Goal: Navigation & Orientation: Find specific page/section

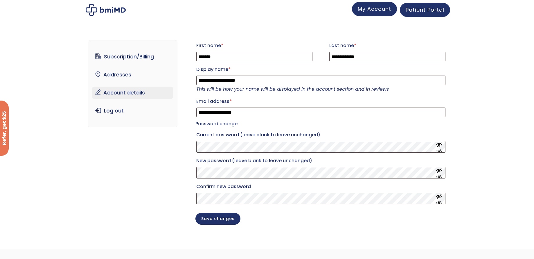
click at [383, 6] on span "My Account" at bounding box center [374, 8] width 33 height 7
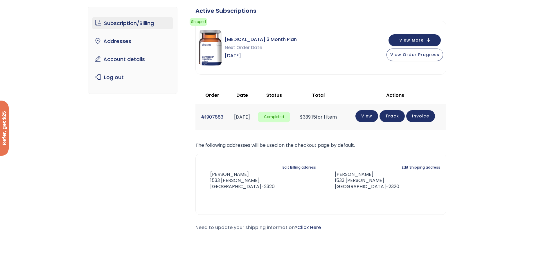
scroll to position [29, 0]
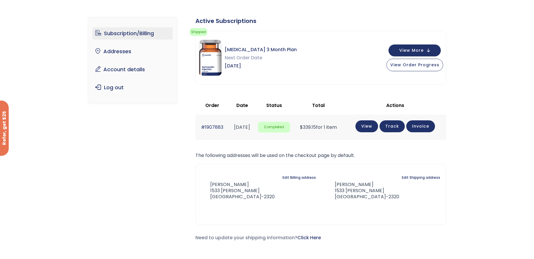
click at [54, 43] on div "Subscription/Billing bmiRewards Addresses Account details Submit a Review Log o…" at bounding box center [267, 133] width 534 height 257
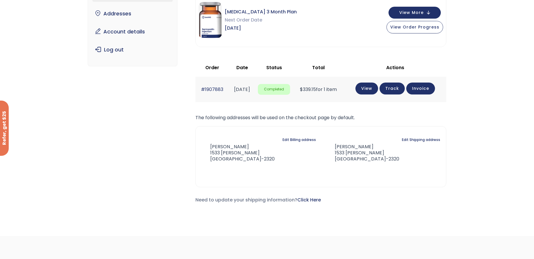
scroll to position [0, 0]
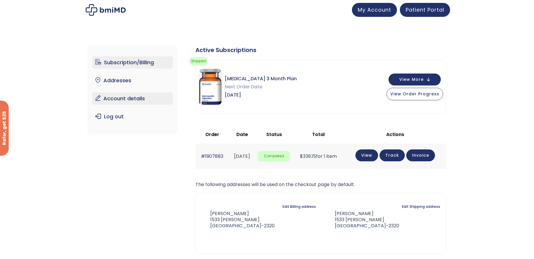
click at [126, 100] on link "Account details" at bounding box center [132, 98] width 80 height 12
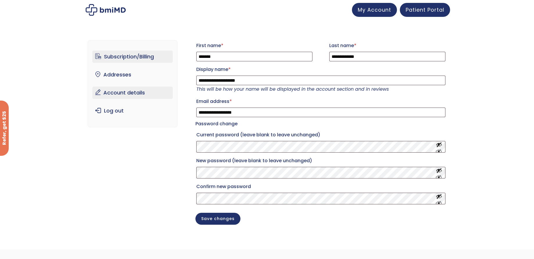
click at [138, 56] on link "Subscription/Billing" at bounding box center [132, 57] width 80 height 12
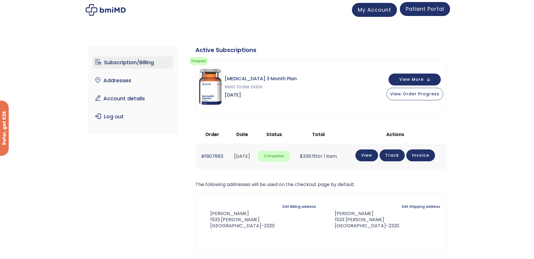
click at [428, 14] on link "Patient Portal" at bounding box center [425, 9] width 50 height 14
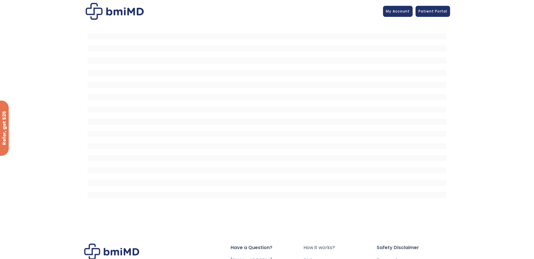
click at [120, 12] on img at bounding box center [115, 11] width 58 height 17
